Goal: Task Accomplishment & Management: Manage account settings

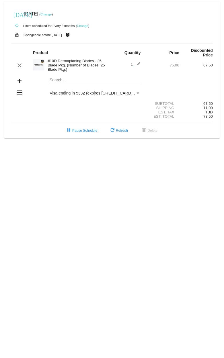
click at [82, 26] on link "Change" at bounding box center [82, 25] width 11 height 3
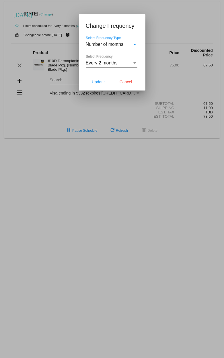
click at [134, 64] on div "Select Frequency" at bounding box center [134, 62] width 3 height 1
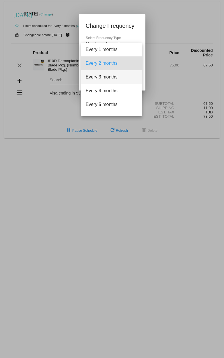
click at [130, 72] on span "Every 3 months" at bounding box center [112, 77] width 52 height 14
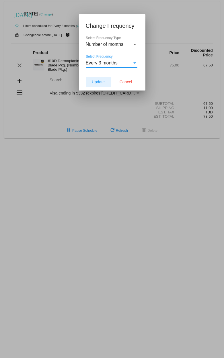
click at [106, 81] on button "Update" at bounding box center [98, 82] width 25 height 10
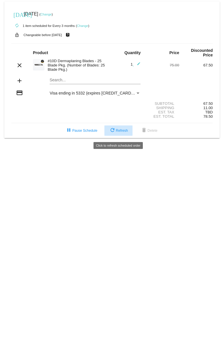
click at [119, 132] on span "refresh Refresh" at bounding box center [118, 131] width 19 height 4
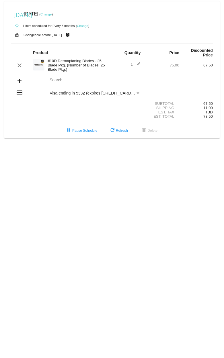
click at [82, 25] on link "Change" at bounding box center [82, 25] width 11 height 3
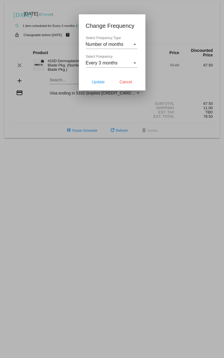
click at [54, 11] on div at bounding box center [112, 179] width 224 height 358
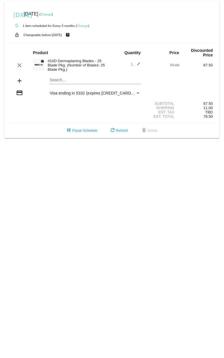
click at [52, 15] on link "Change" at bounding box center [45, 14] width 11 height 3
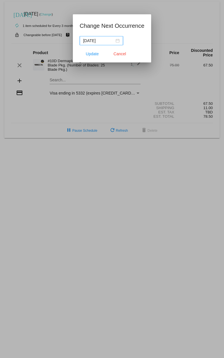
click at [115, 40] on div "[DATE]" at bounding box center [101, 41] width 36 height 6
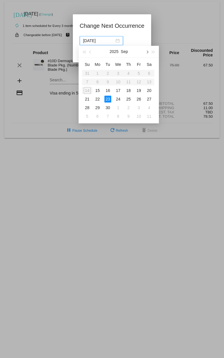
click at [148, 50] on button "button" at bounding box center [146, 51] width 6 height 11
click at [96, 91] on div "13" at bounding box center [97, 90] width 7 height 7
type input "[DATE]"
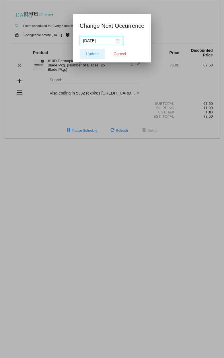
click at [93, 52] on span "Update" at bounding box center [92, 54] width 13 height 5
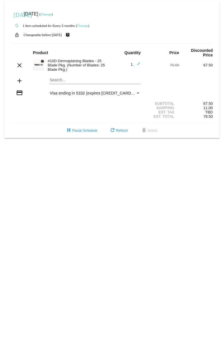
click at [86, 25] on link "Change" at bounding box center [82, 25] width 11 height 3
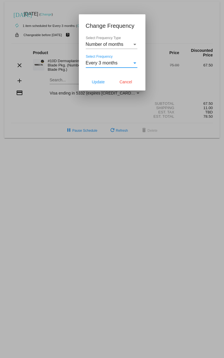
click at [134, 63] on div "Select Frequency" at bounding box center [134, 62] width 3 height 1
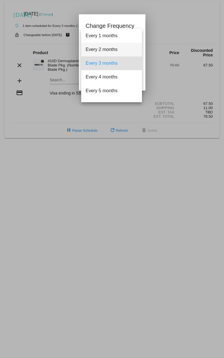
click at [123, 51] on span "Every 2 months" at bounding box center [112, 50] width 52 height 14
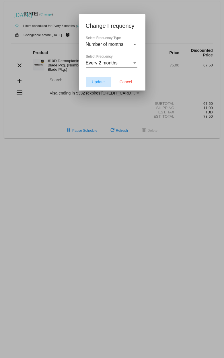
click at [100, 83] on span "Update" at bounding box center [98, 82] width 13 height 5
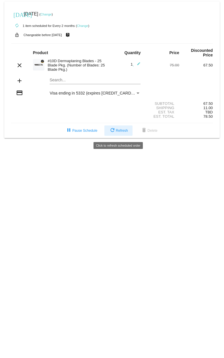
click at [112, 134] on mat-icon "refresh" at bounding box center [112, 130] width 7 height 7
